Goal: Task Accomplishment & Management: Complete application form

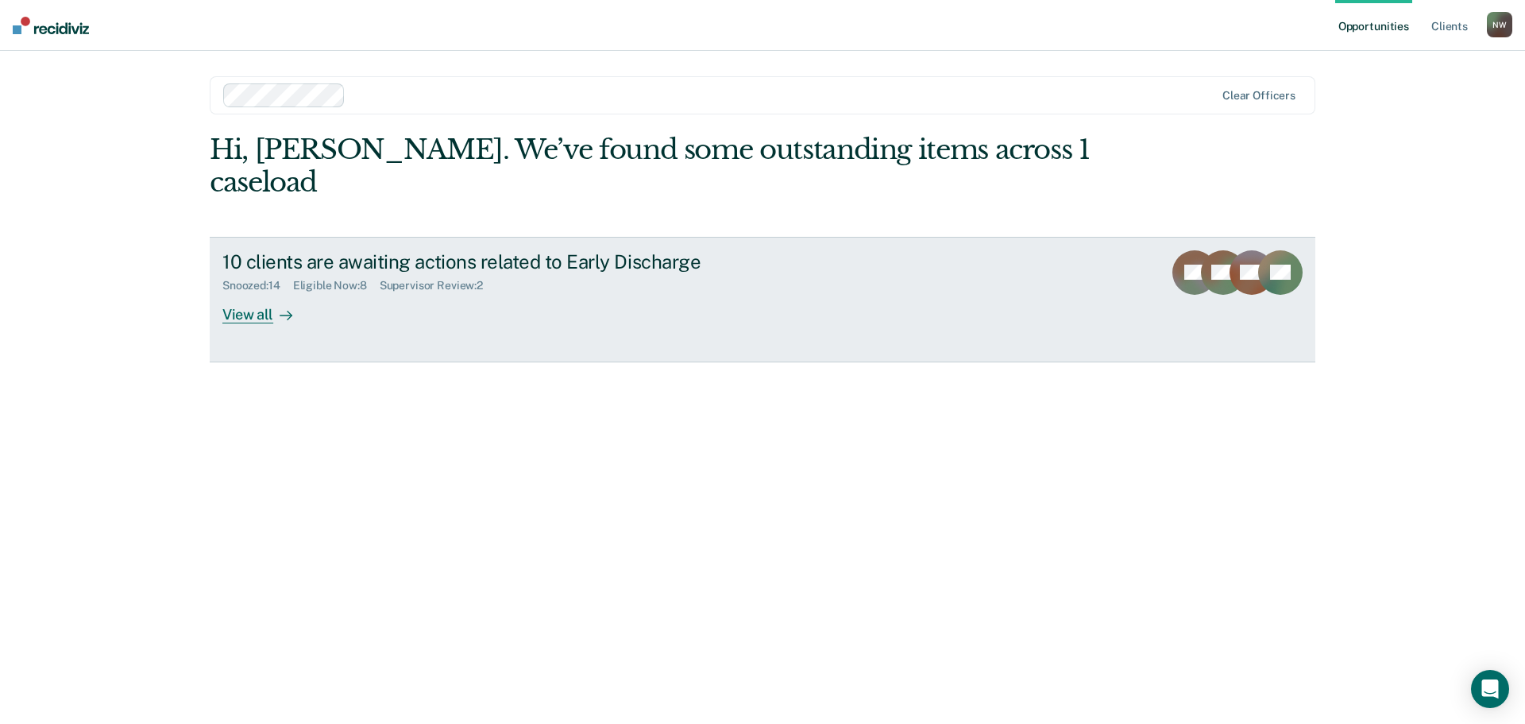
click at [272, 292] on div "View all" at bounding box center [266, 307] width 89 height 31
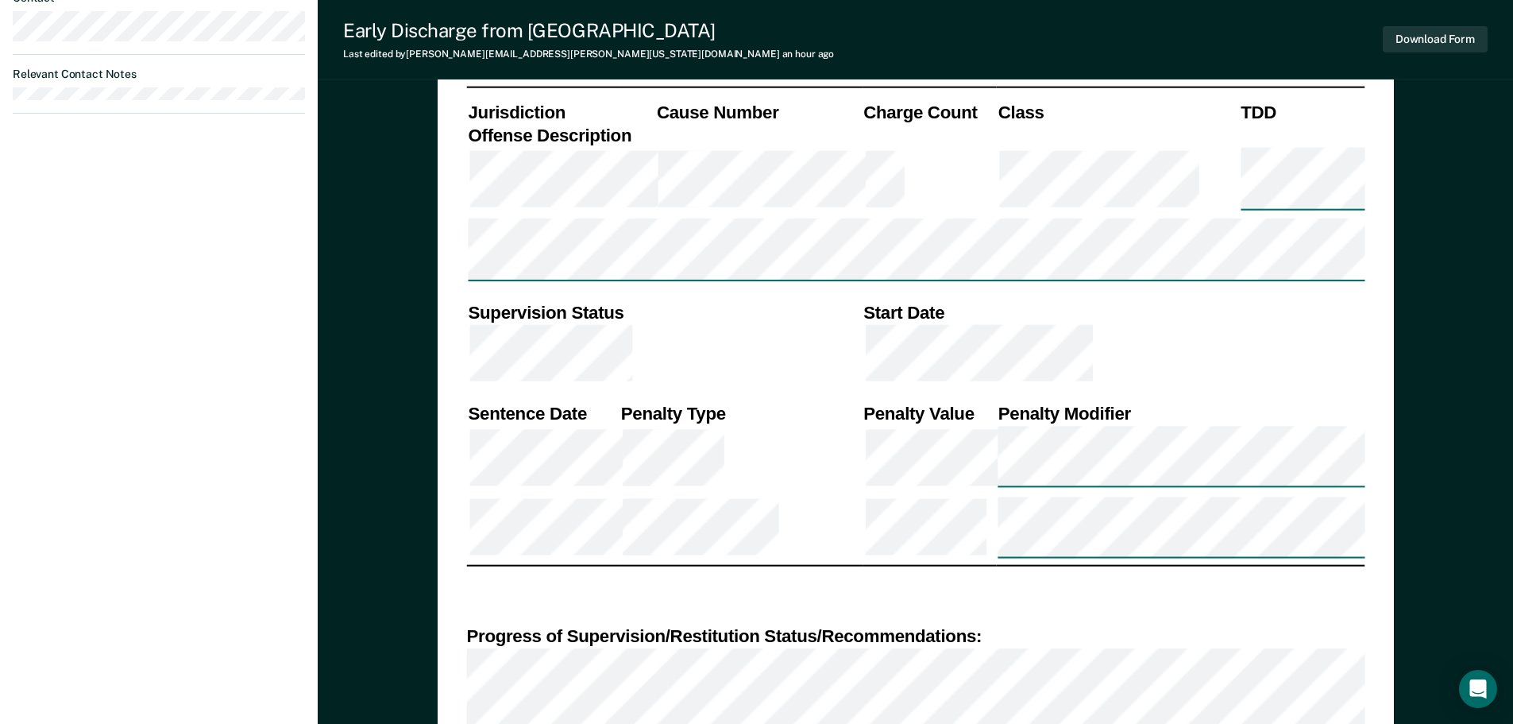
scroll to position [951, 0]
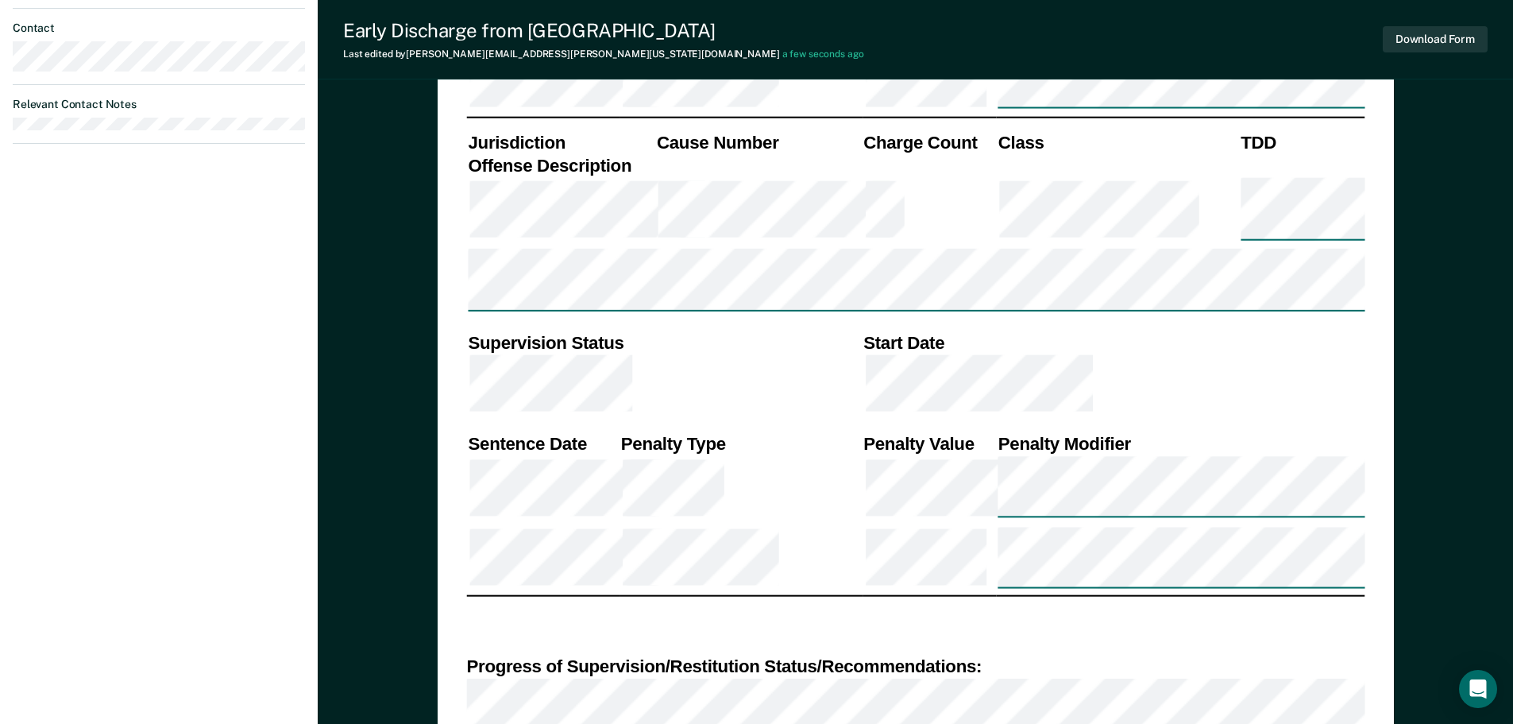
type textarea "x"
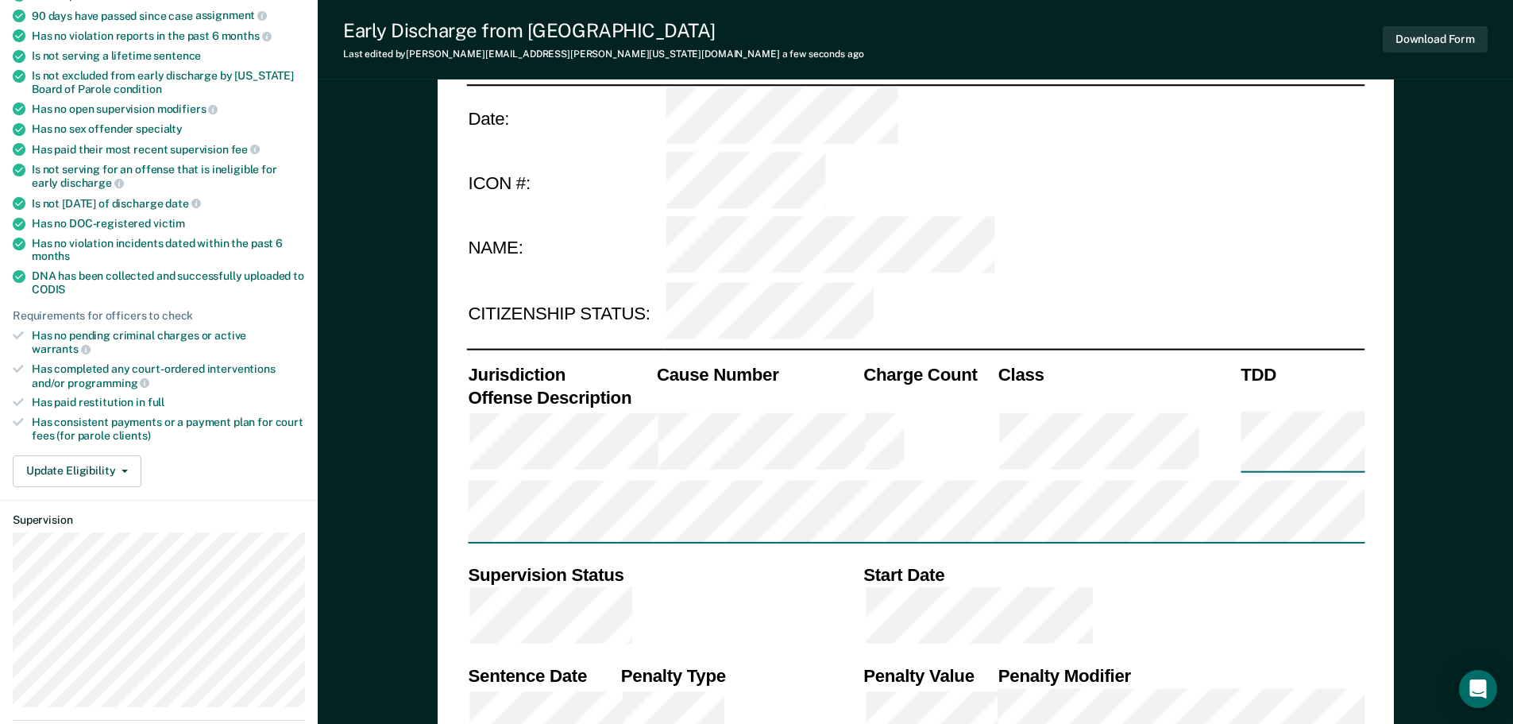
scroll to position [238, 0]
click at [93, 462] on button "Update Eligibility" at bounding box center [77, 472] width 129 height 32
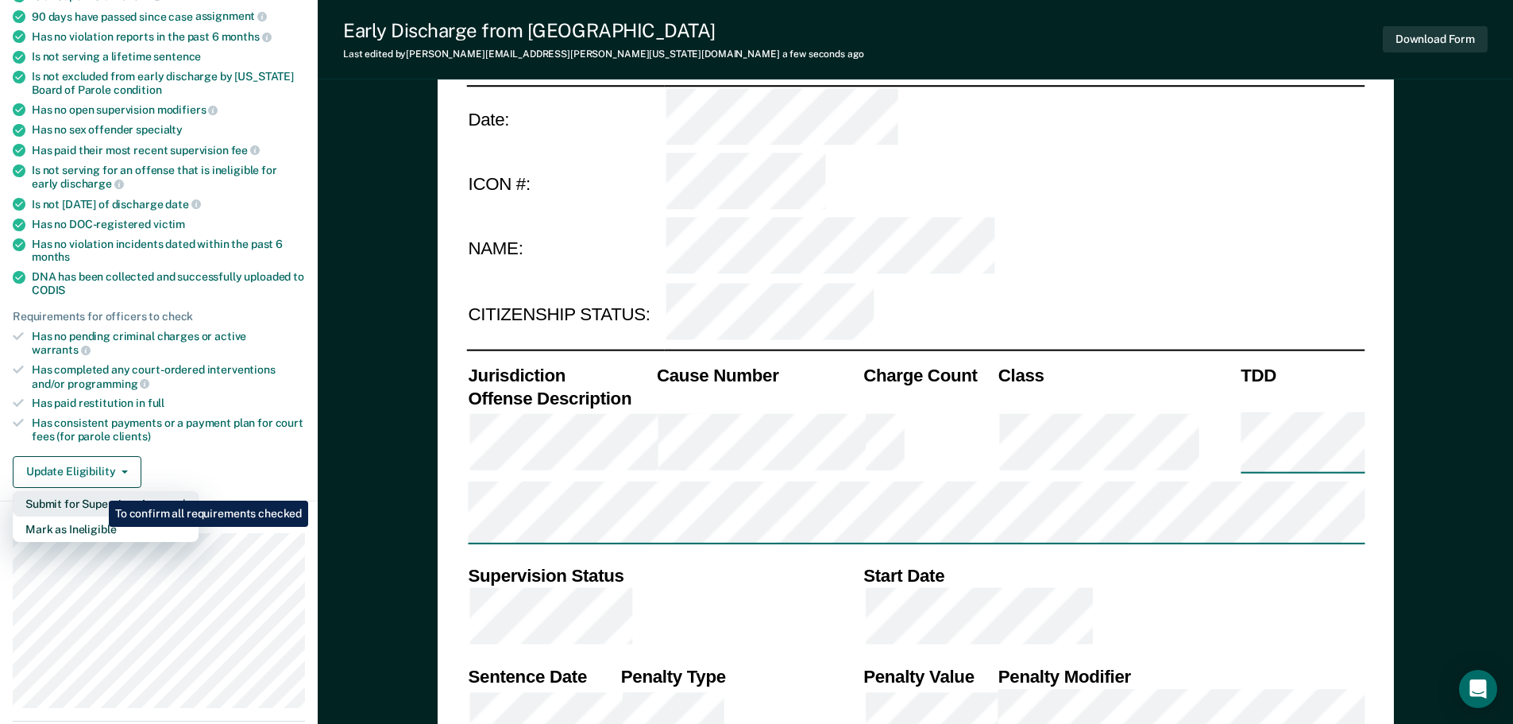
click at [97, 491] on button "Submit for Supervisor Approval" at bounding box center [106, 503] width 186 height 25
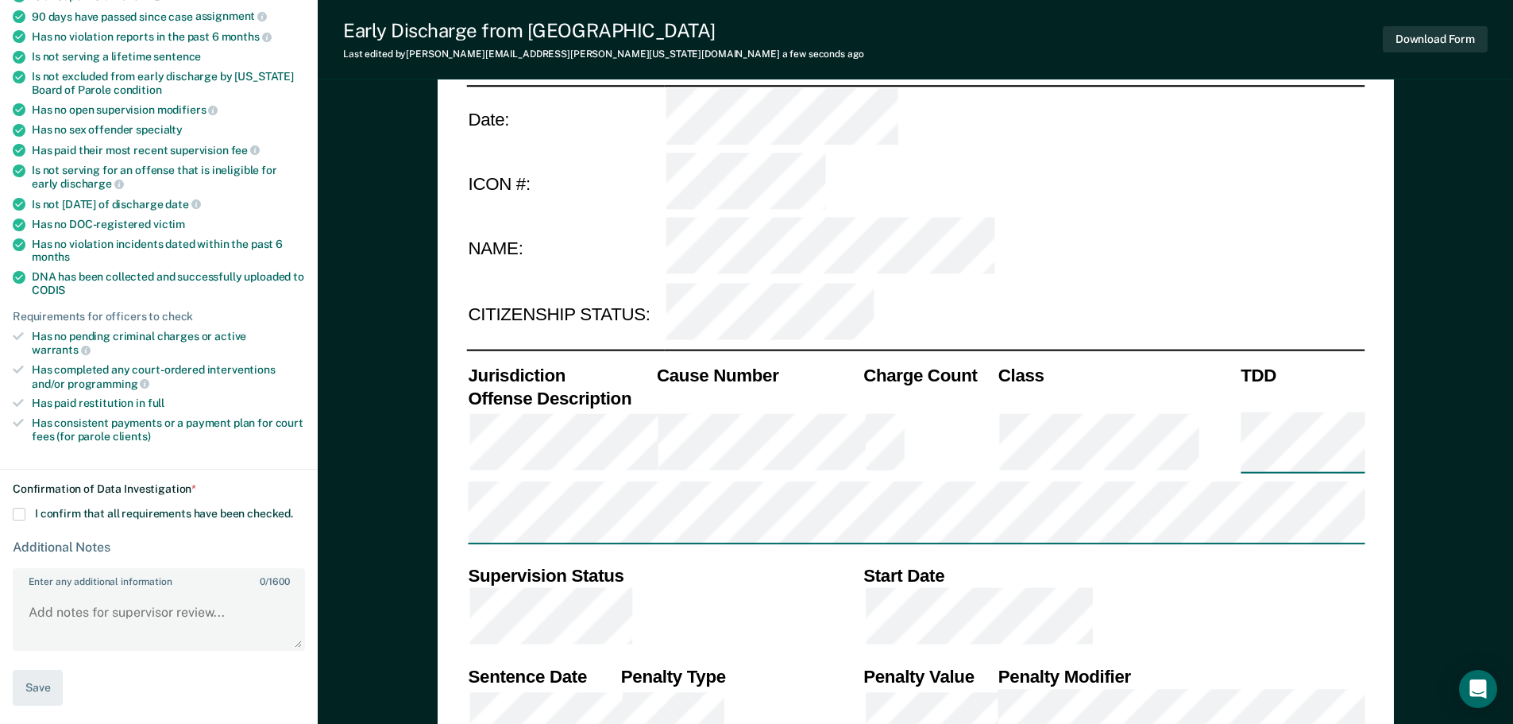
click at [18, 508] on span at bounding box center [19, 514] width 13 height 13
click at [293, 508] on input "I confirm that all requirements have been checked." at bounding box center [293, 508] width 0 height 0
click at [42, 678] on button "Save" at bounding box center [38, 688] width 50 height 36
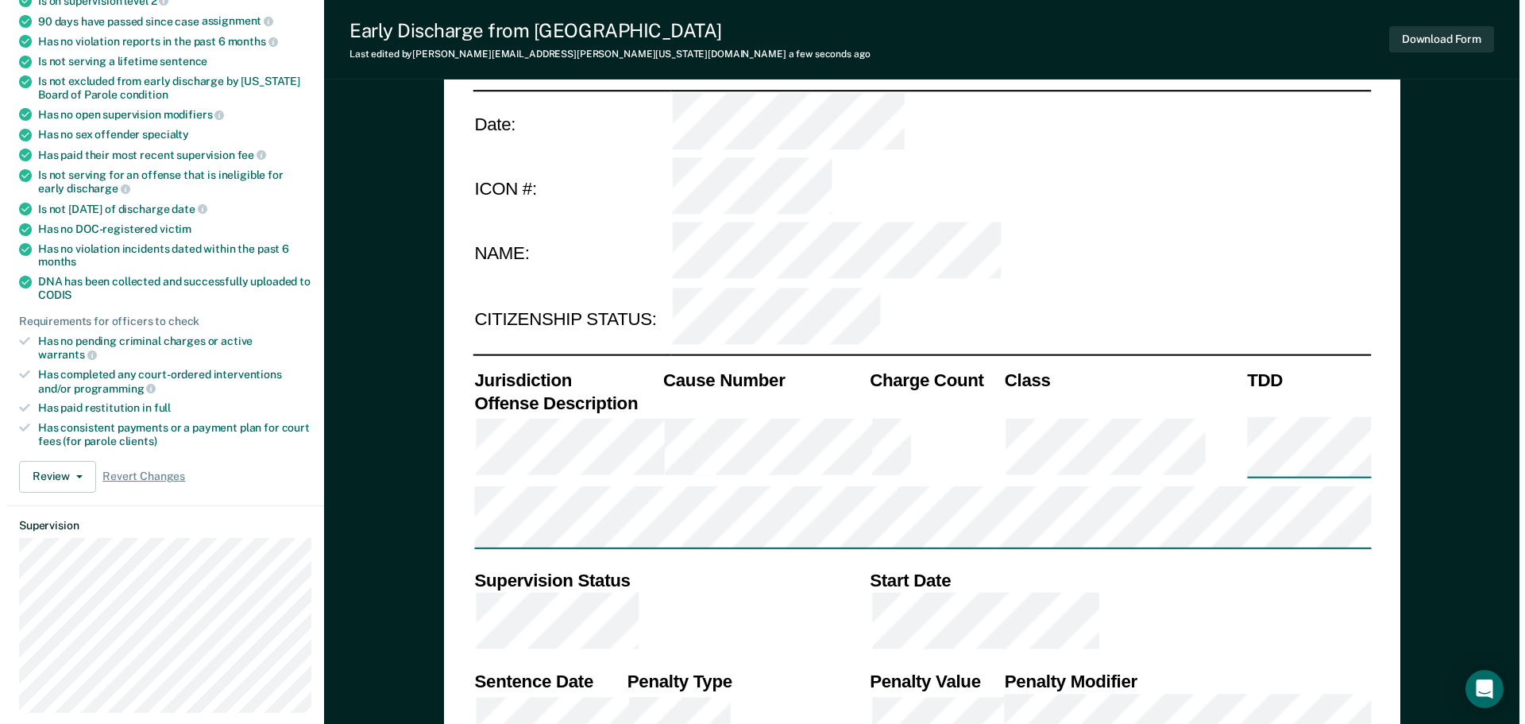
scroll to position [0, 0]
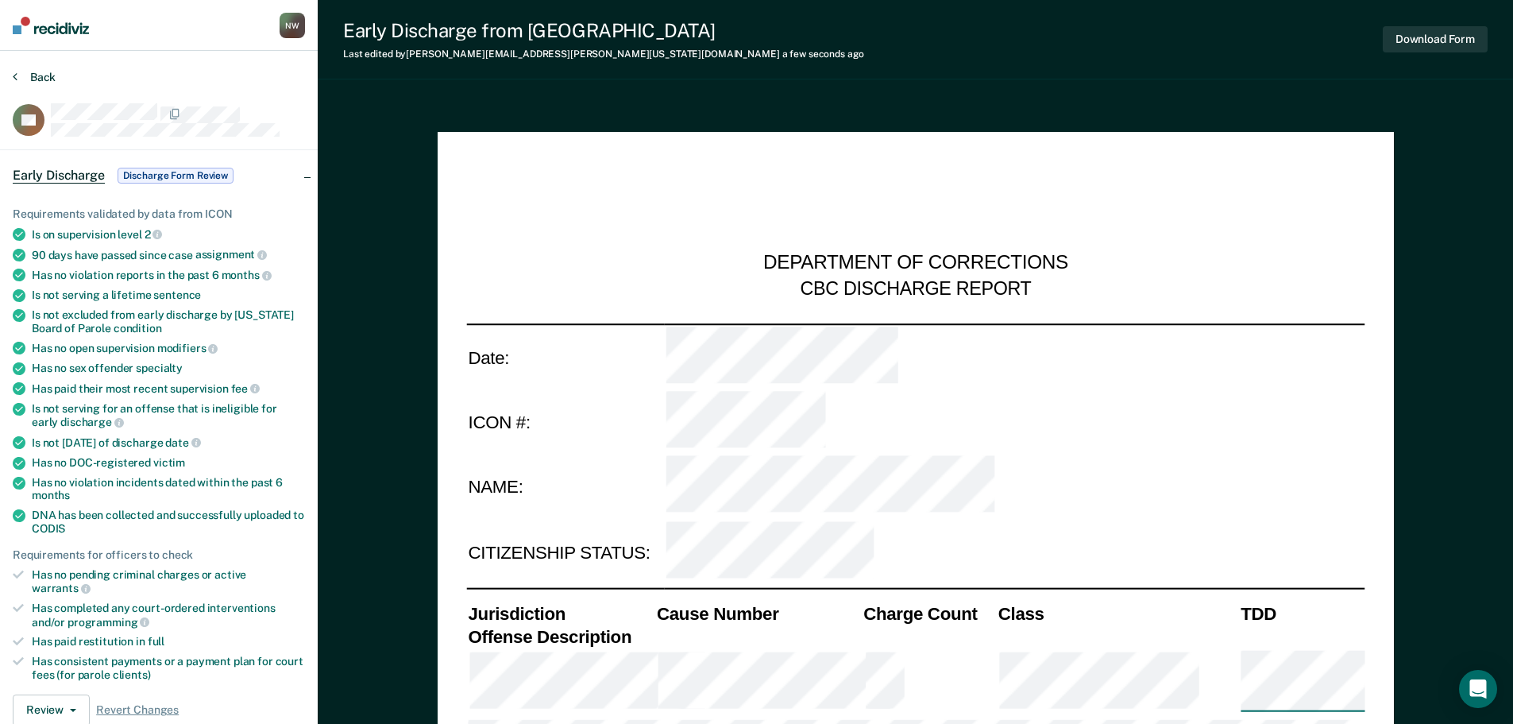
click at [37, 77] on button "Back" at bounding box center [34, 77] width 43 height 14
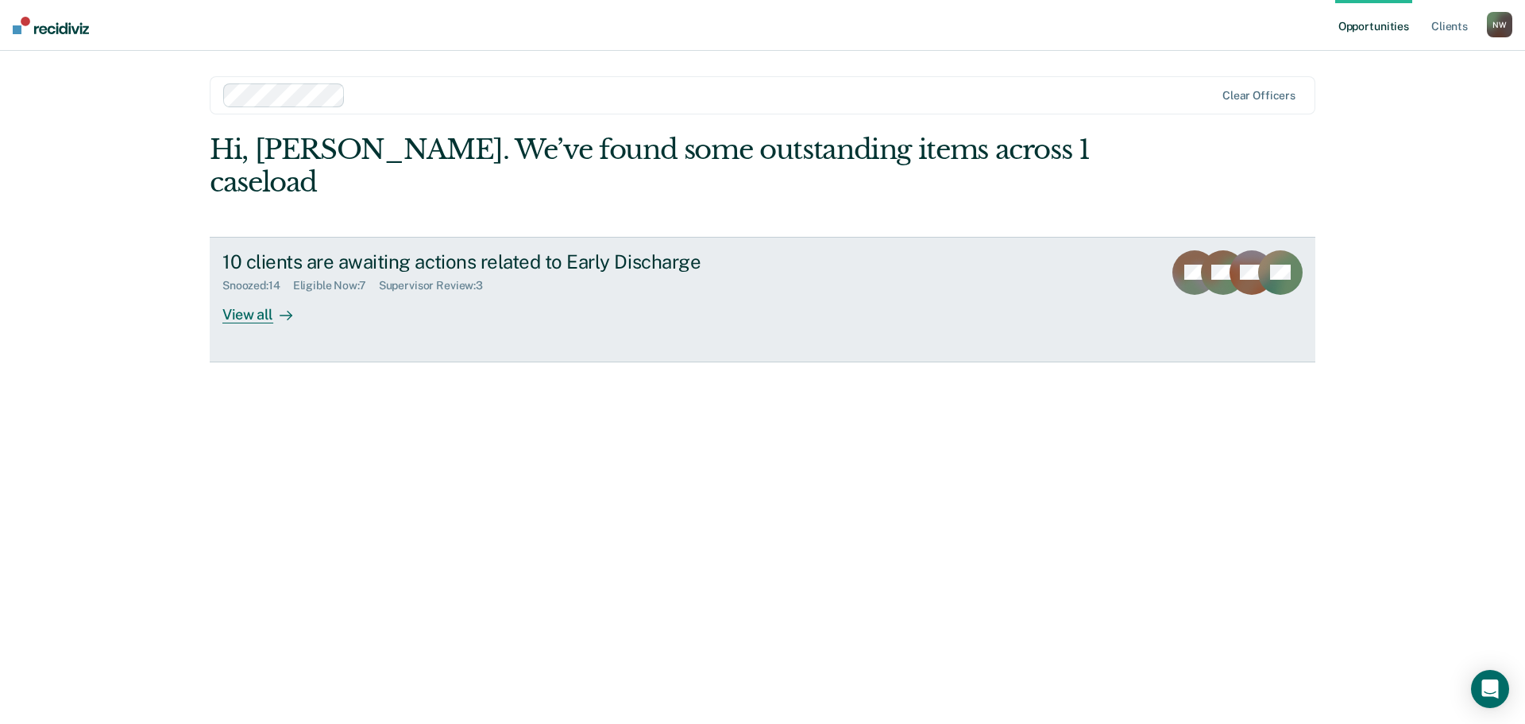
click at [249, 292] on div "View all" at bounding box center [266, 307] width 89 height 31
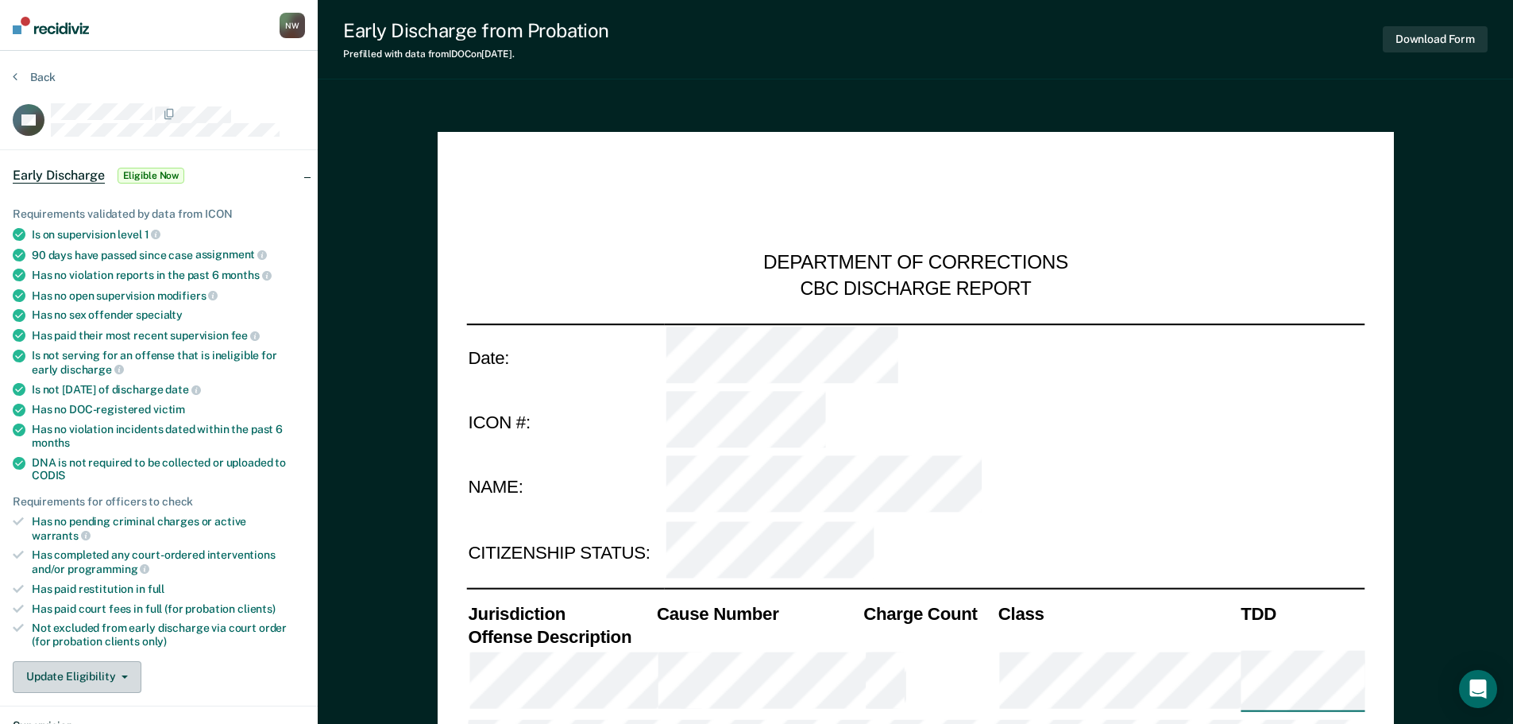
click at [100, 665] on button "Update Eligibility" at bounding box center [77, 677] width 129 height 32
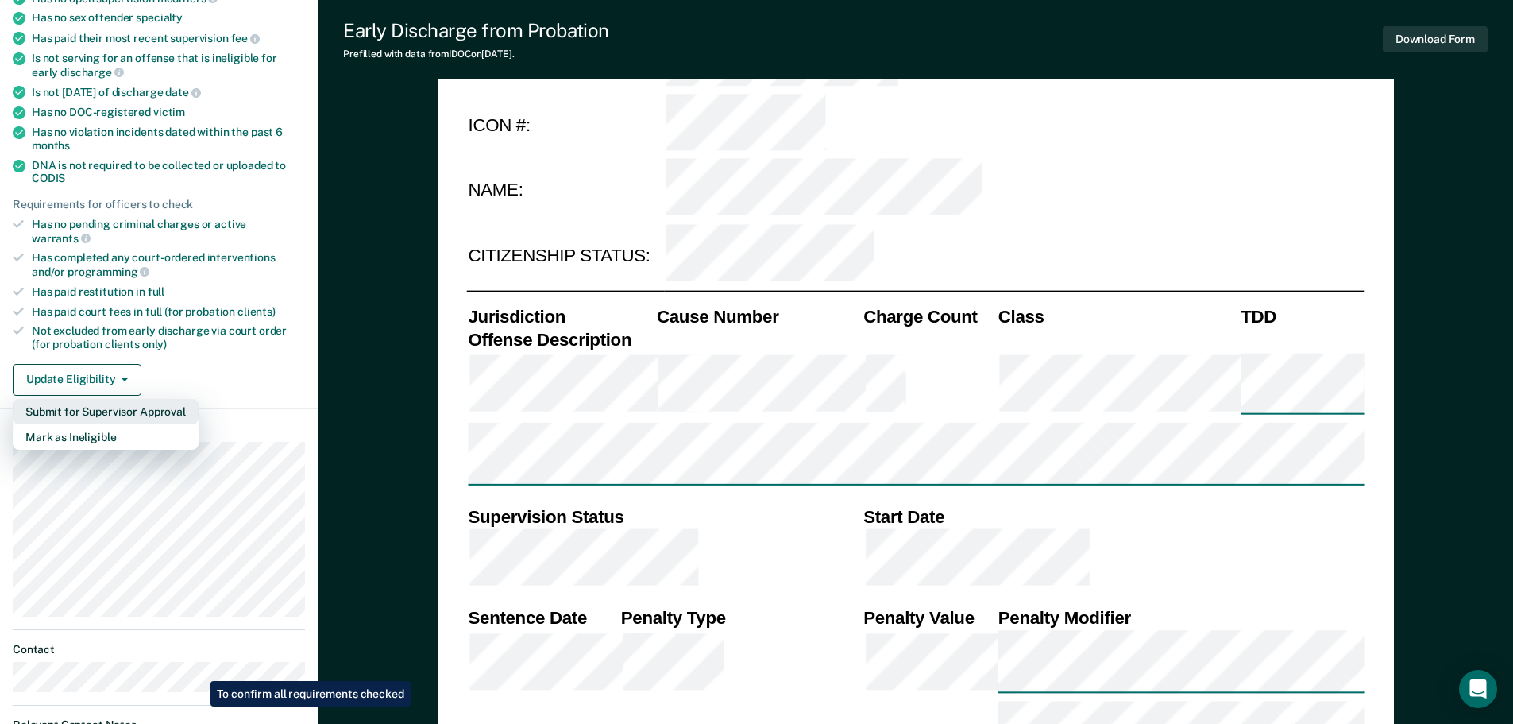
scroll to position [318, 0]
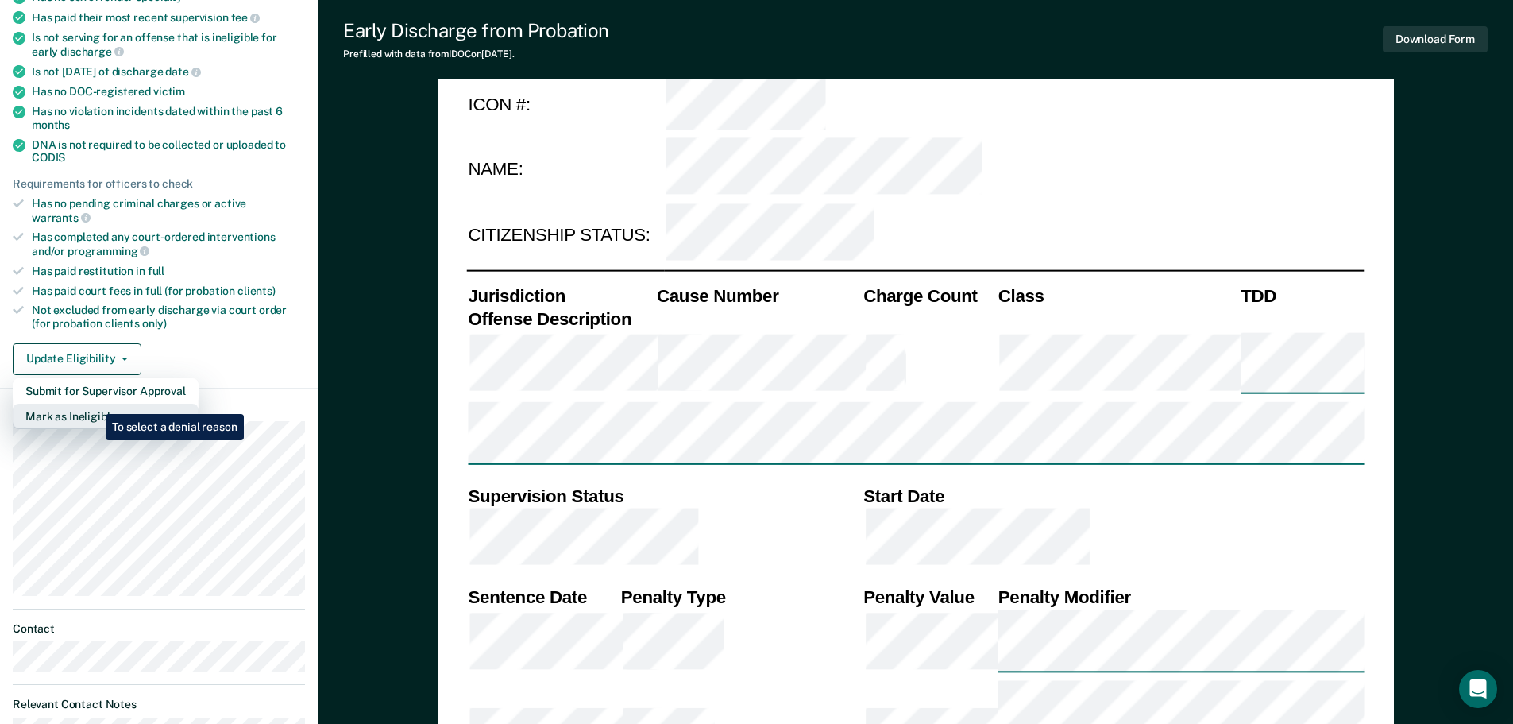
click at [93, 404] on button "Mark as Ineligible" at bounding box center [106, 416] width 186 height 25
type textarea "x"
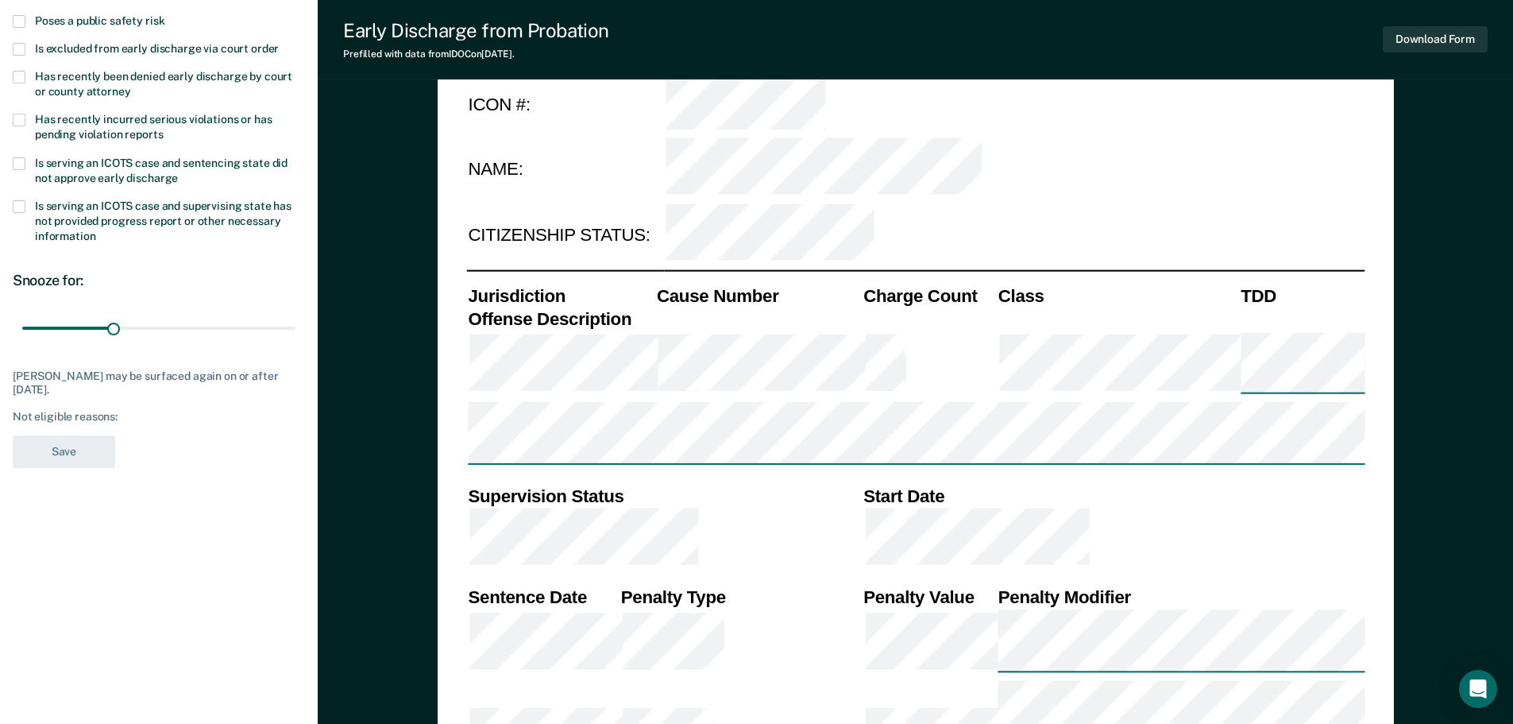
click at [20, 164] on span at bounding box center [19, 163] width 13 height 13
drag, startPoint x: 113, startPoint y: 329, endPoint x: 202, endPoint y: 329, distance: 89.0
click at [202, 329] on input "range" at bounding box center [158, 328] width 273 height 28
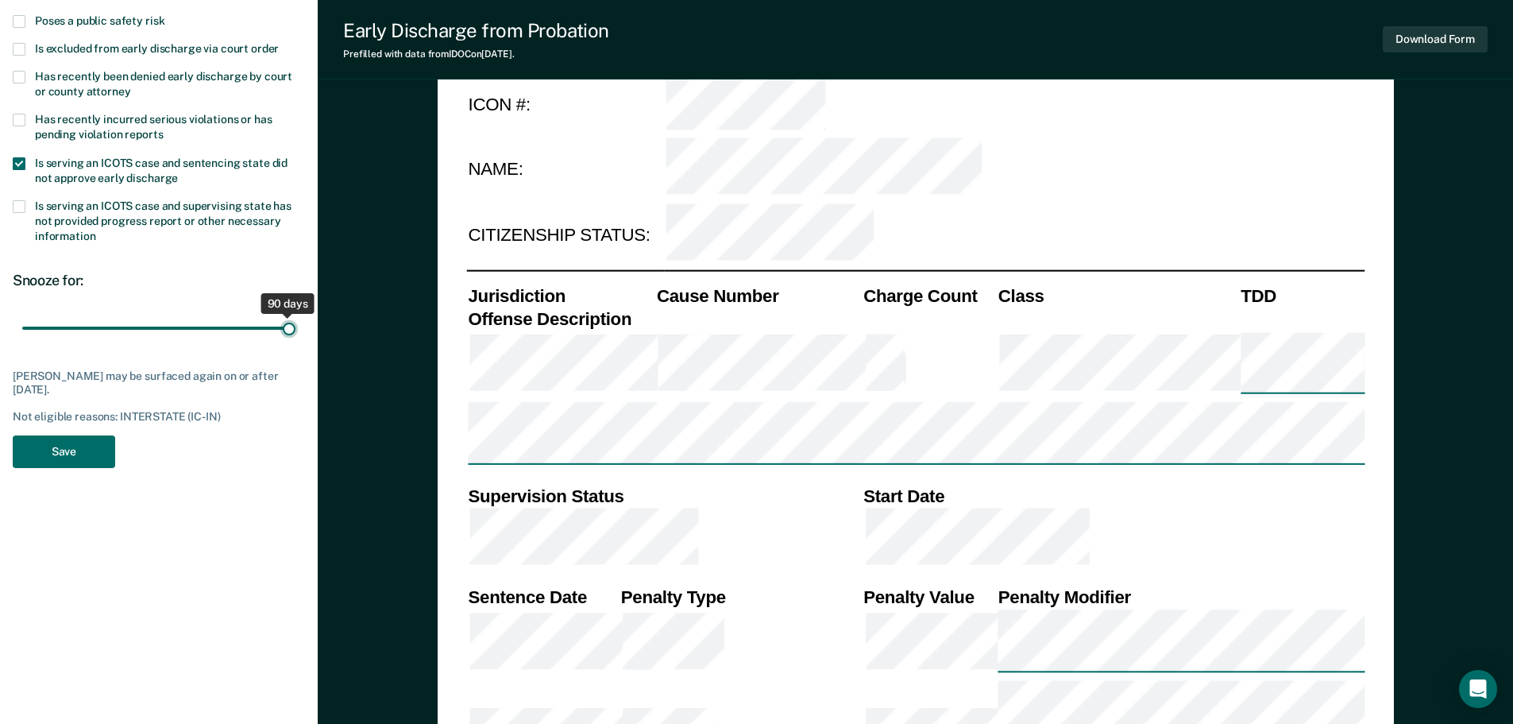
drag, startPoint x: 199, startPoint y: 327, endPoint x: 499, endPoint y: 343, distance: 300.7
type input "90"
click at [295, 342] on input "range" at bounding box center [158, 328] width 273 height 28
click at [79, 449] on button "Save" at bounding box center [64, 451] width 102 height 33
type textarea "x"
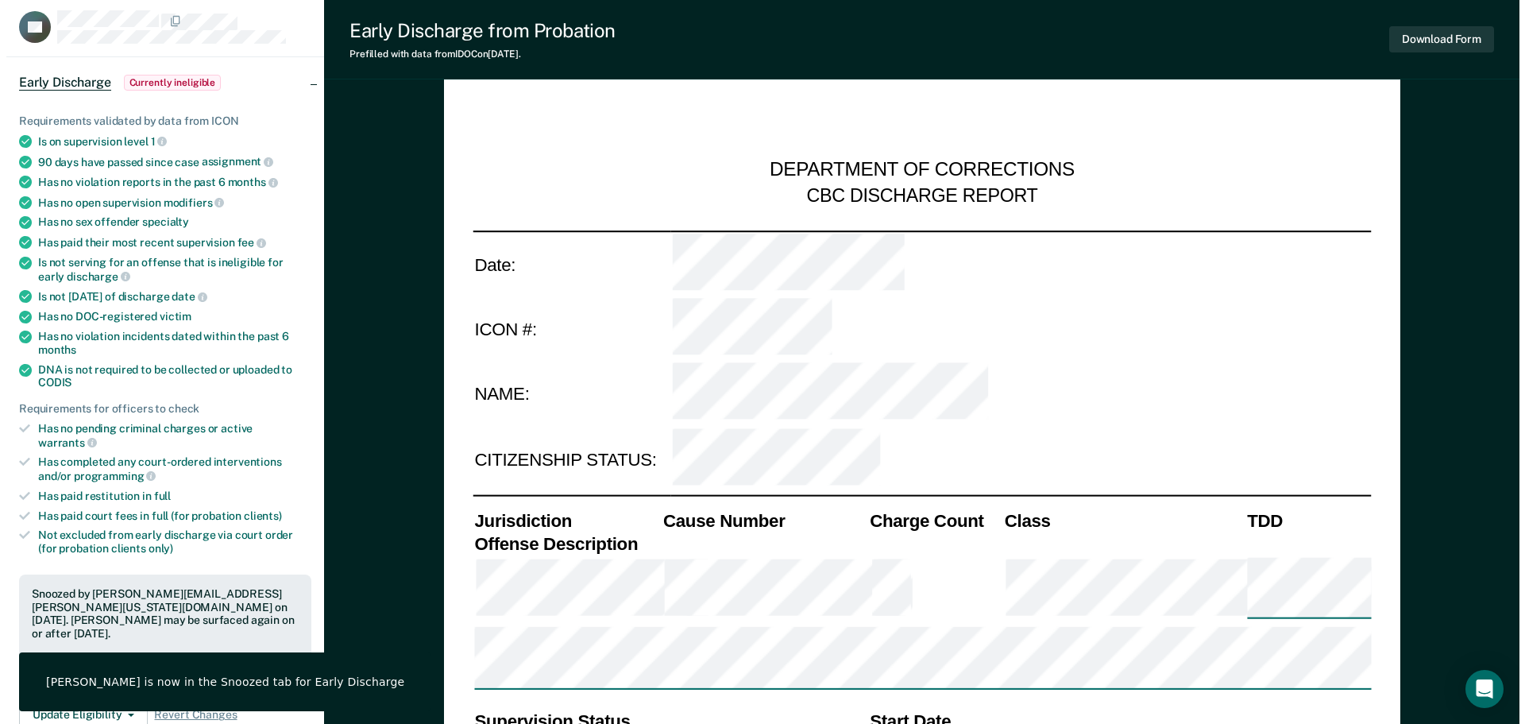
scroll to position [0, 0]
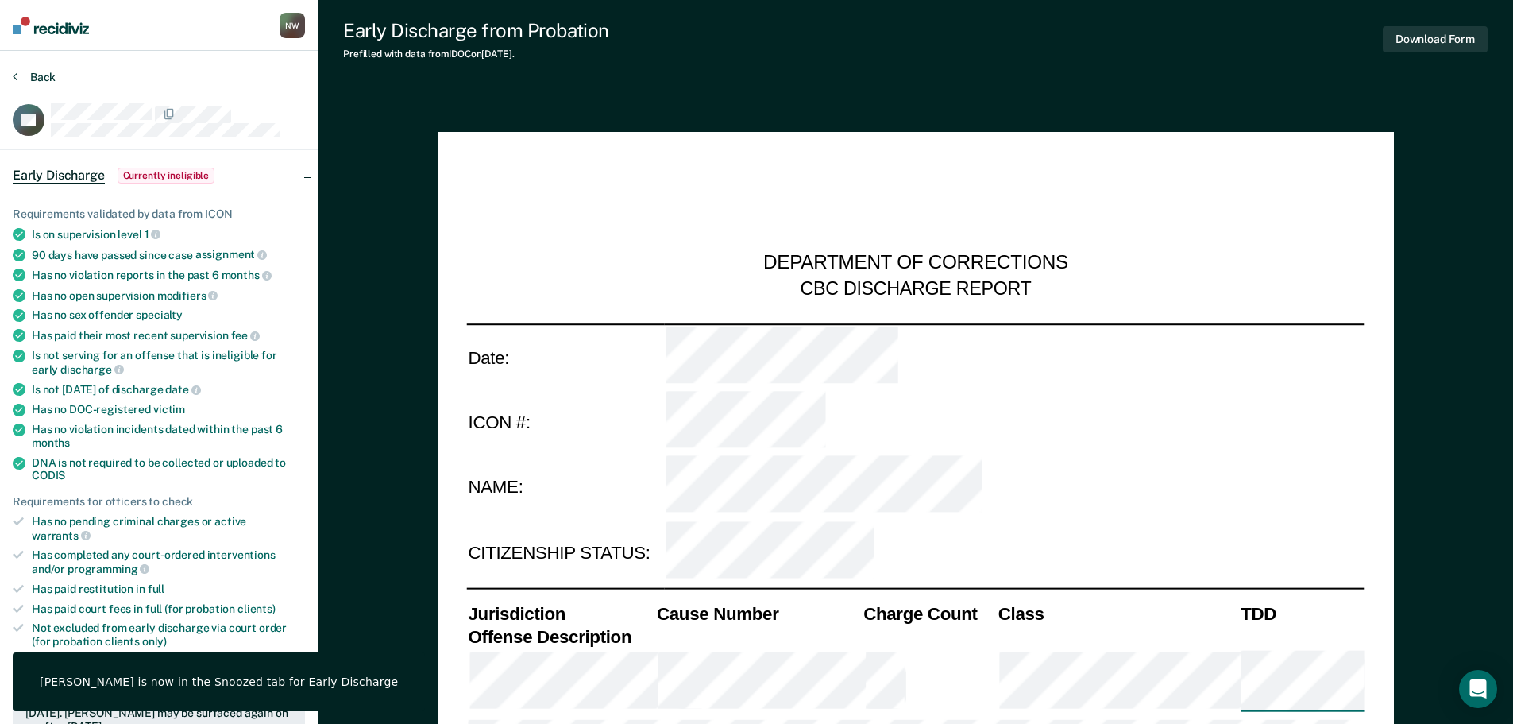
click at [41, 71] on button "Back" at bounding box center [34, 77] width 43 height 14
